Goal: Task Accomplishment & Management: Complete application form

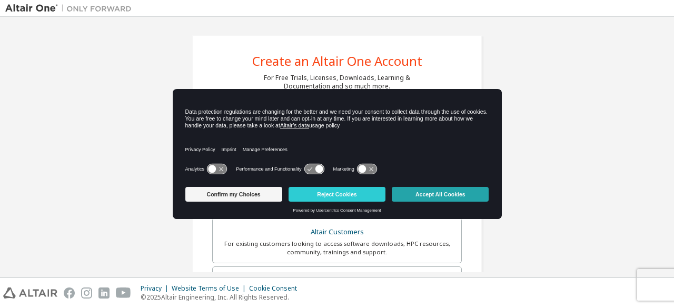
click at [427, 193] on button "Accept All Cookies" at bounding box center [440, 194] width 97 height 15
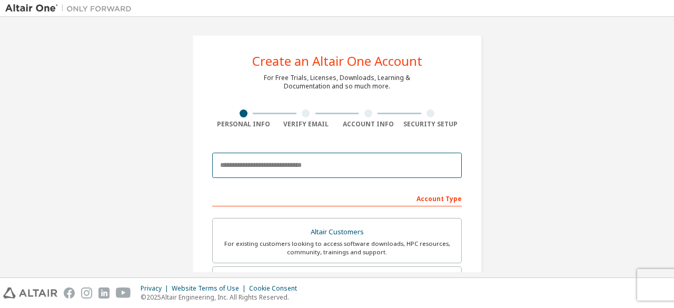
click at [304, 161] on input "email" at bounding box center [336, 165] width 249 height 25
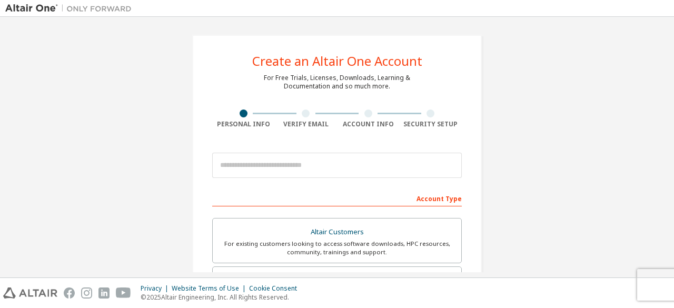
click at [229, 79] on div "Create an Altair One Account For Free Trials, Licenses, Downloads, Learning & D…" at bounding box center [336, 301] width 289 height 532
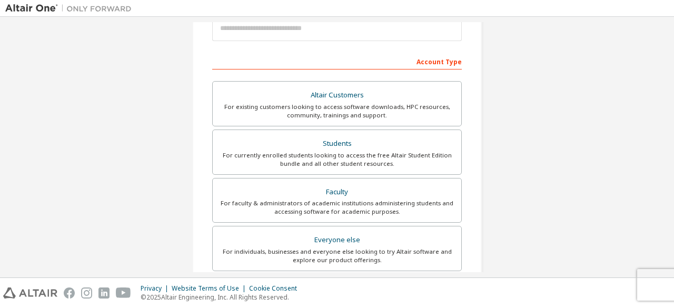
scroll to position [139, 0]
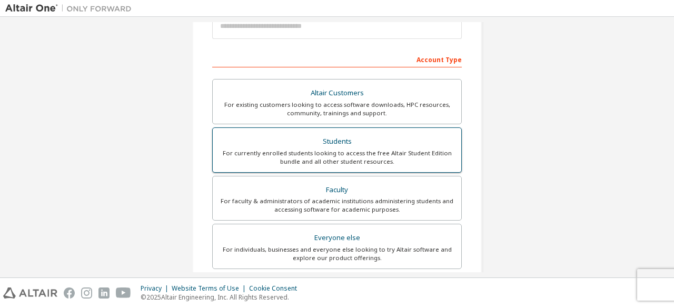
click at [339, 152] on div "For currently enrolled students looking to access the free Altair Student Editi…" at bounding box center [337, 157] width 236 height 17
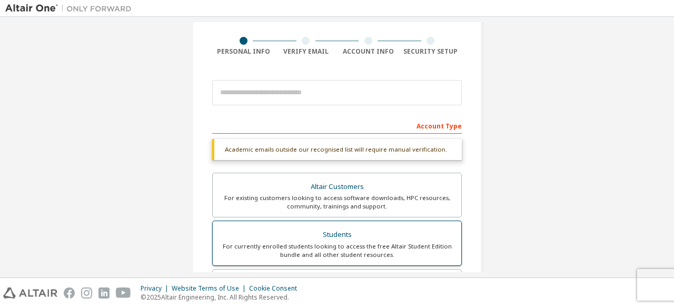
scroll to position [0, 0]
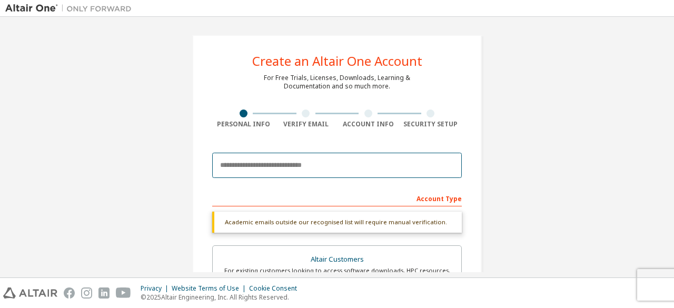
click at [284, 168] on input "email" at bounding box center [336, 165] width 249 height 25
type input "**********"
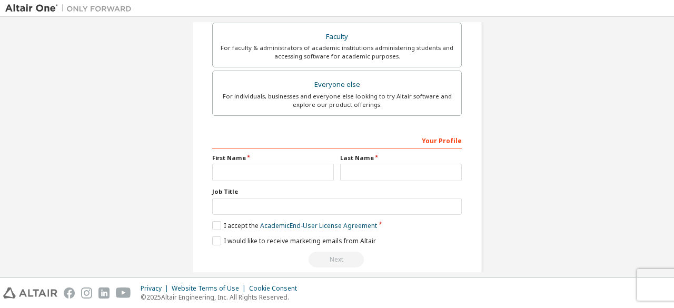
scroll to position [292, 0]
click at [291, 171] on input "text" at bounding box center [273, 172] width 122 height 17
type input "********"
click at [359, 172] on input "text" at bounding box center [401, 172] width 122 height 17
type input "**********"
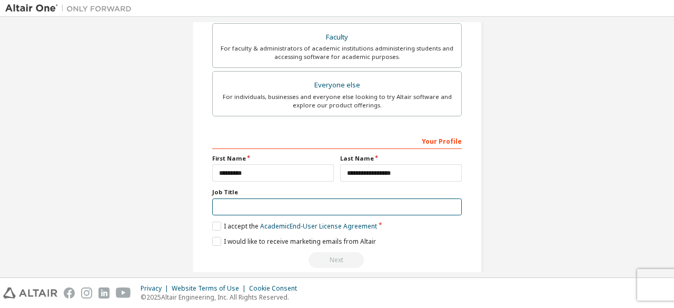
click at [348, 201] on input "text" at bounding box center [336, 206] width 249 height 17
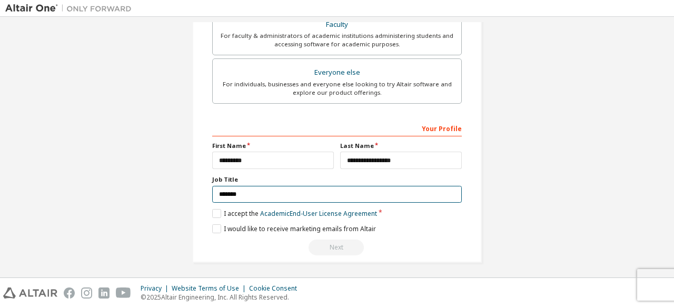
scroll to position [304, 0]
type input "*******"
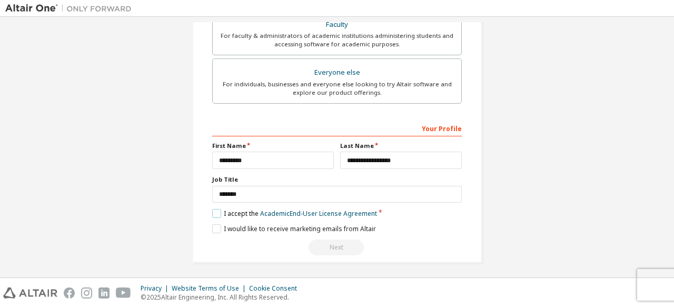
click at [214, 209] on label "I accept the Academic End-User License Agreement" at bounding box center [294, 213] width 165 height 9
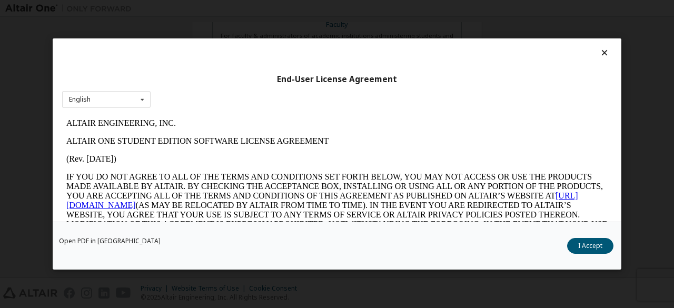
scroll to position [0, 0]
click at [577, 244] on button "I Accept" at bounding box center [590, 246] width 46 height 16
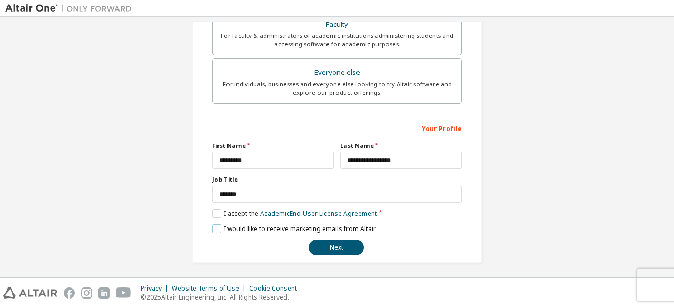
click at [212, 225] on label "I would like to receive marketing emails from Altair" at bounding box center [294, 228] width 164 height 9
click at [214, 226] on label "I would like to receive marketing emails from Altair" at bounding box center [294, 228] width 164 height 9
click at [321, 248] on button "Next" at bounding box center [335, 247] width 55 height 16
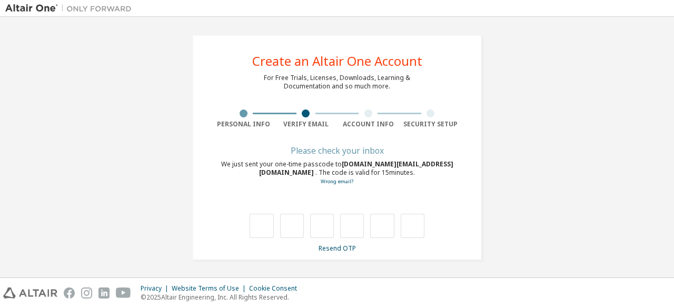
type input "*"
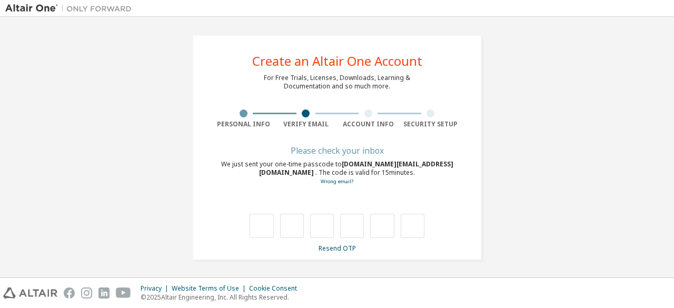
type input "*"
